Goal: Find contact information: Find contact information

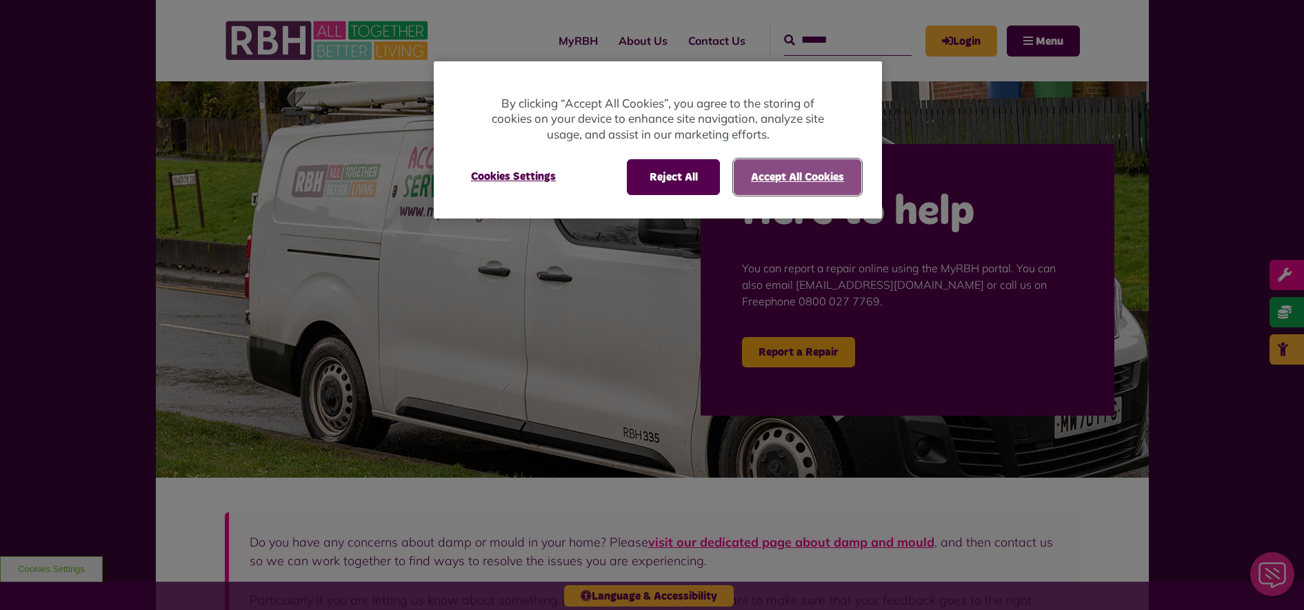
click at [780, 178] on button "Accept All Cookies" at bounding box center [797, 177] width 128 height 36
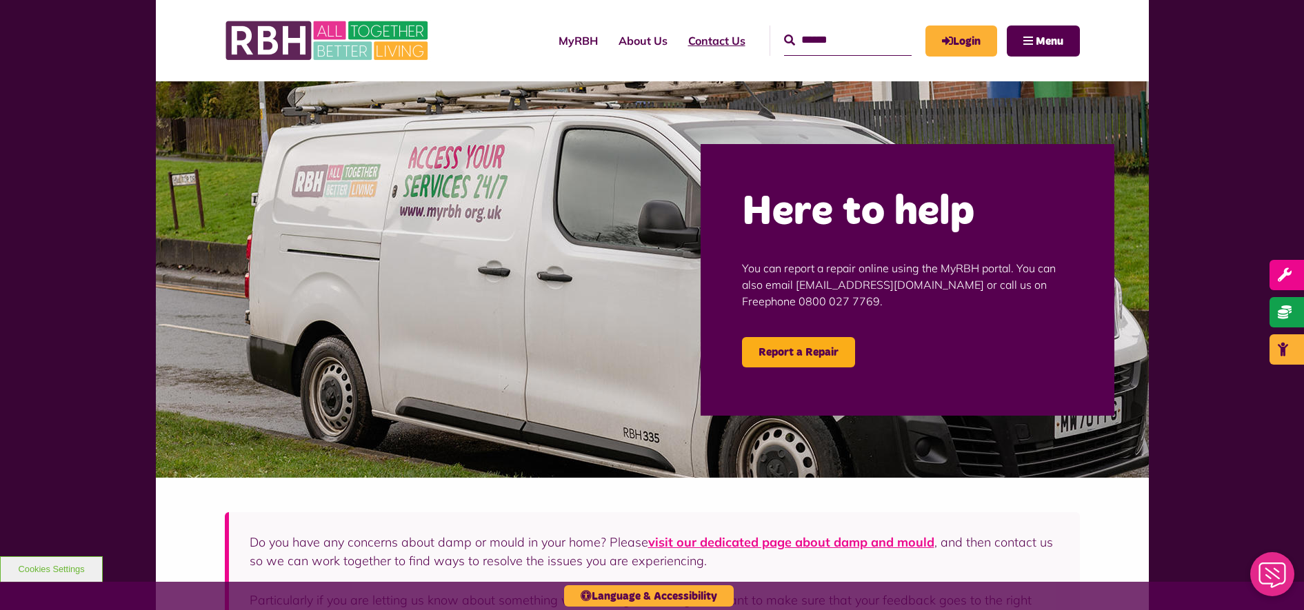
click at [688, 42] on link "Contact Us" at bounding box center [717, 40] width 78 height 37
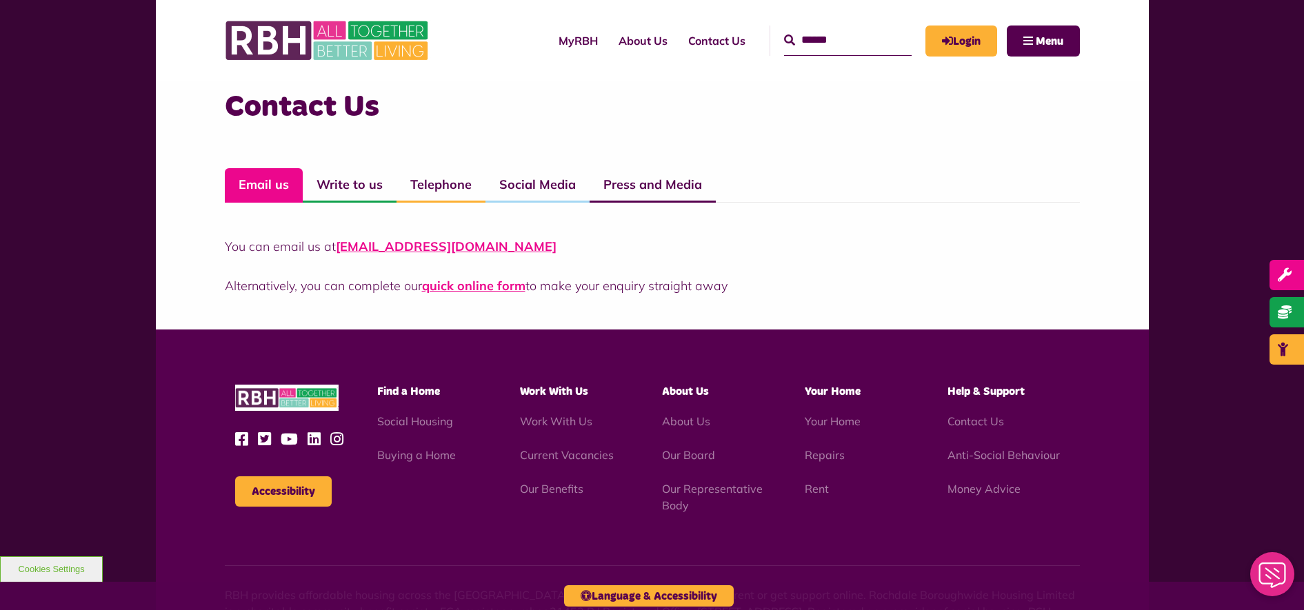
scroll to position [926, 0]
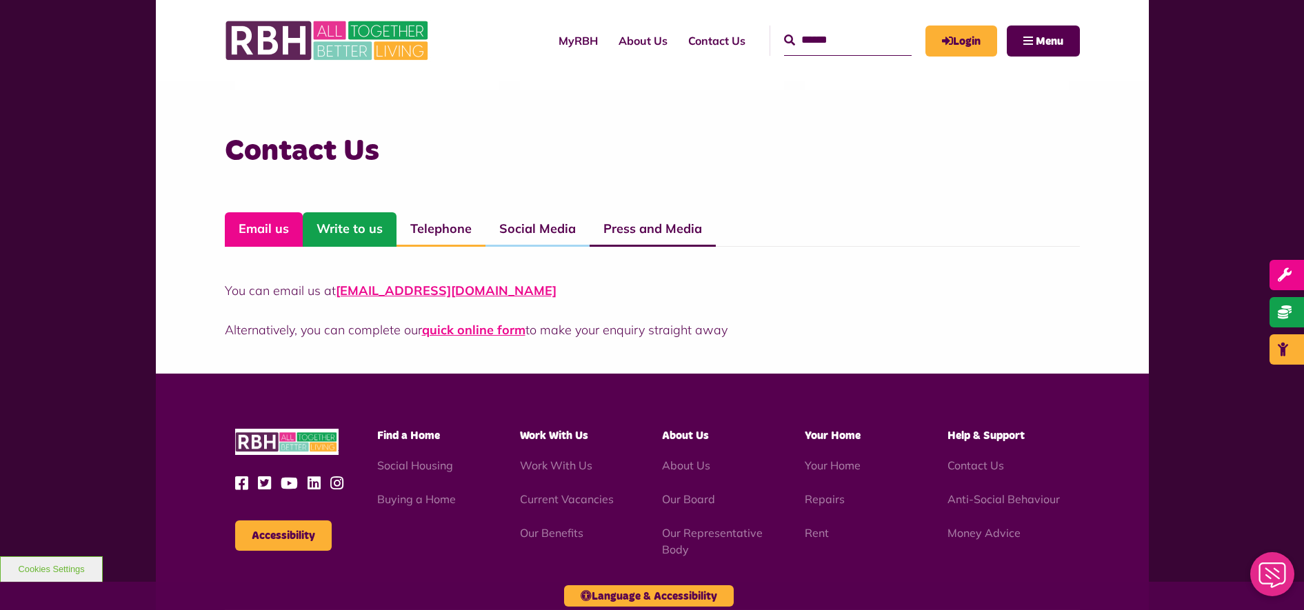
click at [378, 227] on link "Write to us" at bounding box center [350, 229] width 94 height 34
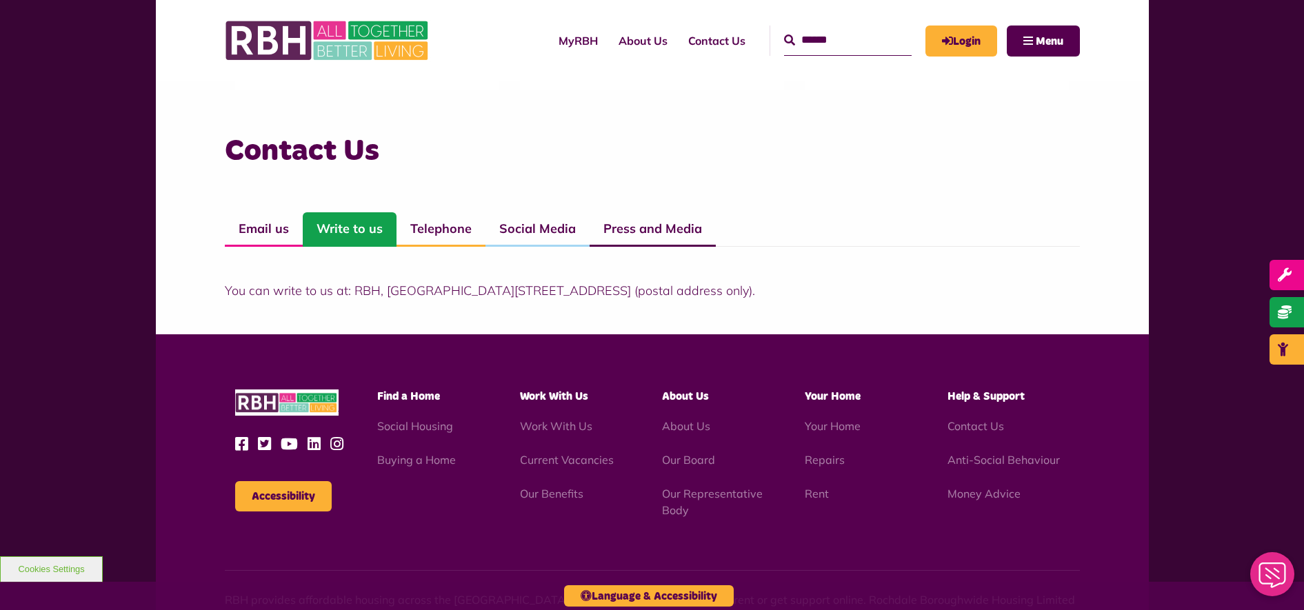
drag, startPoint x: 352, startPoint y: 287, endPoint x: 725, endPoint y: 290, distance: 373.6
click at [725, 290] on p "You can write to us at: RBH, Unique Enterprise Centre, Belfield Road, Rochdale,…" at bounding box center [652, 290] width 855 height 19
copy p "RBH, Unique Enterprise Centre, Belfield Road, Rochdale, OL16 2UP"
